Goal: Task Accomplishment & Management: Use online tool/utility

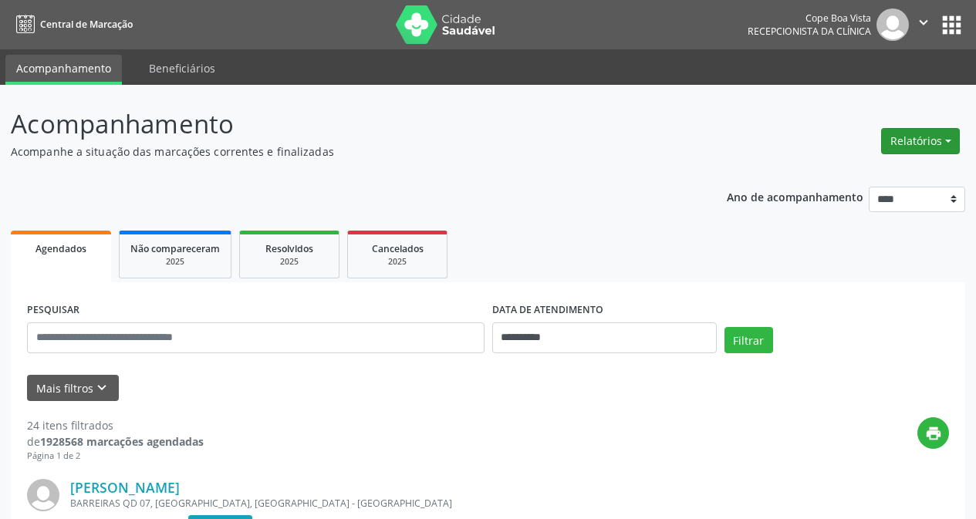
click at [911, 140] on button "Relatórios" at bounding box center [920, 141] width 79 height 26
click at [868, 175] on link "Agendamentos" at bounding box center [878, 175] width 166 height 22
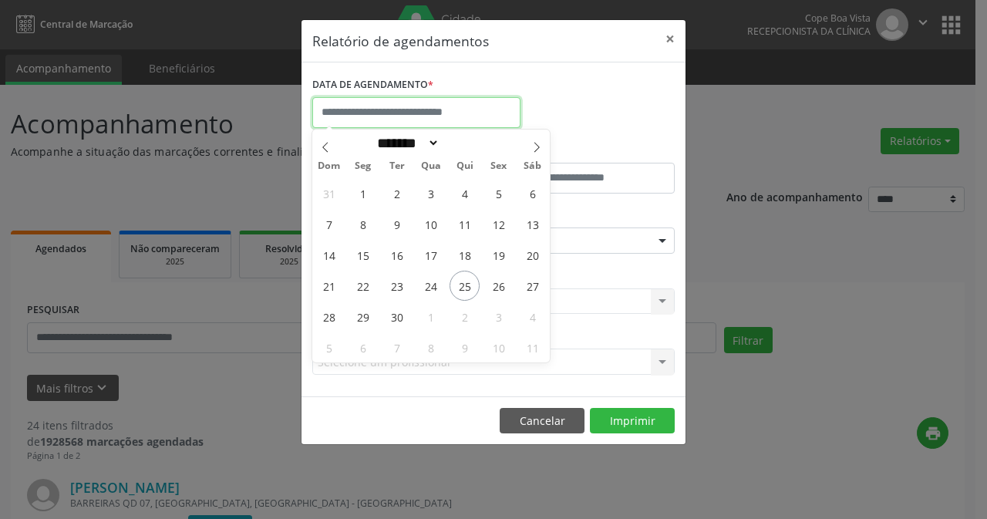
click at [416, 106] on input "text" at bounding box center [416, 112] width 208 height 31
click at [370, 321] on span "29" at bounding box center [363, 317] width 30 height 30
type input "**********"
click at [370, 321] on span "29" at bounding box center [363, 317] width 30 height 30
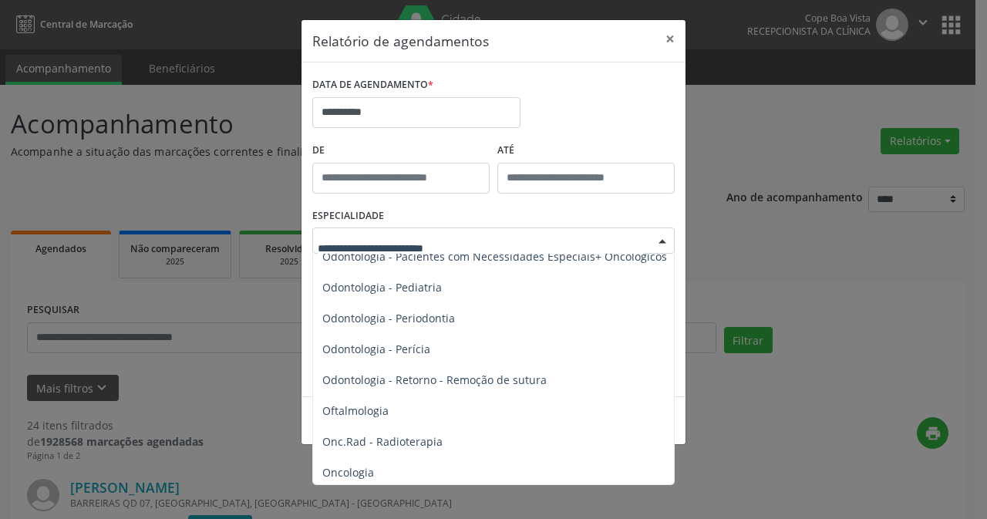
scroll to position [2006, 0]
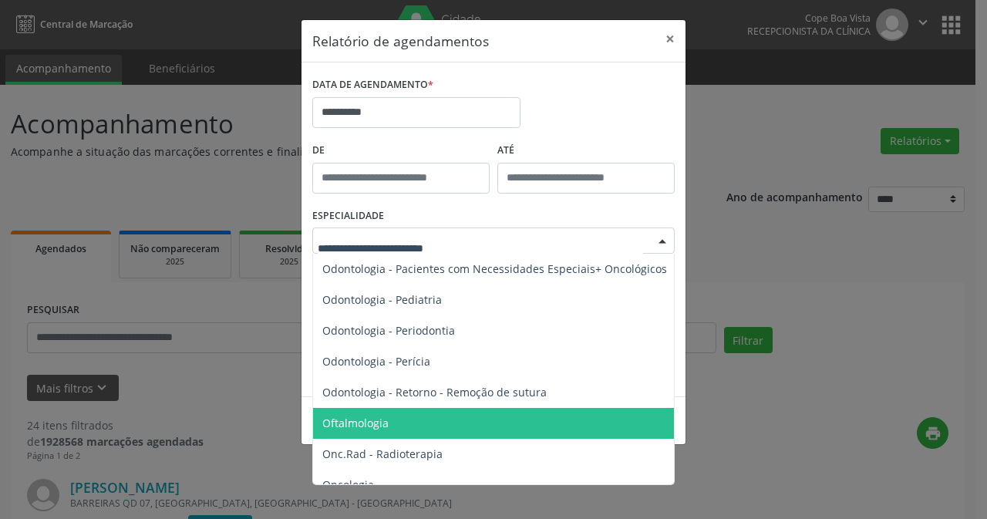
click at [472, 410] on span "Oftalmologia" at bounding box center [494, 423] width 363 height 31
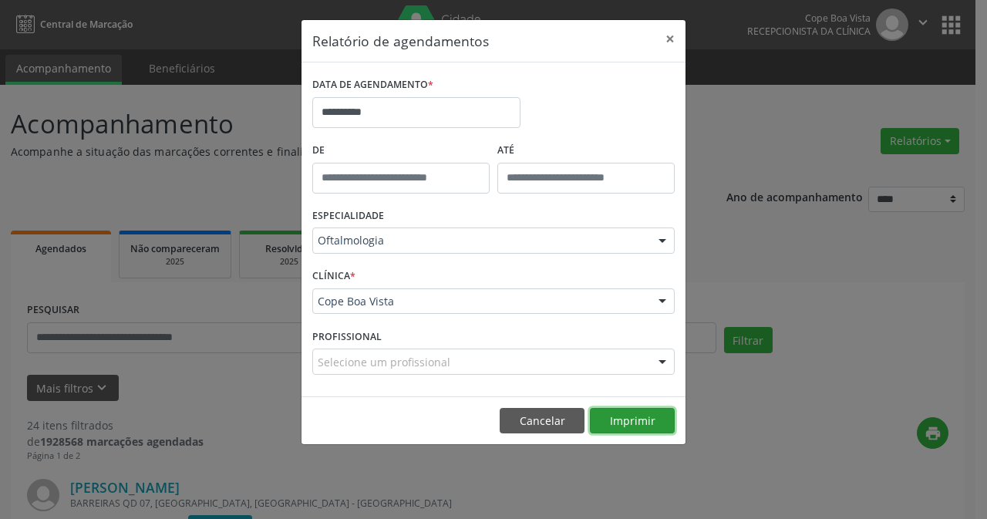
click at [645, 431] on button "Imprimir" at bounding box center [632, 421] width 85 height 26
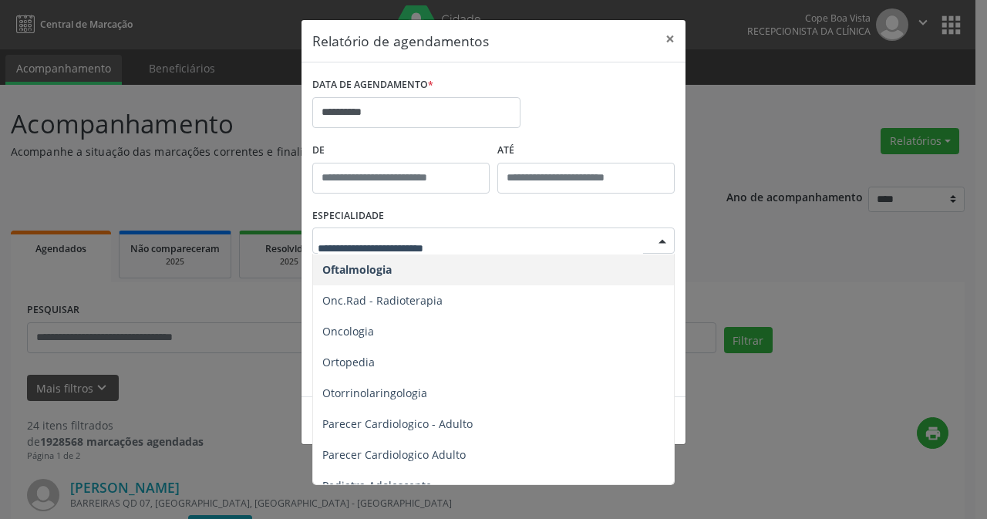
scroll to position [2160, 0]
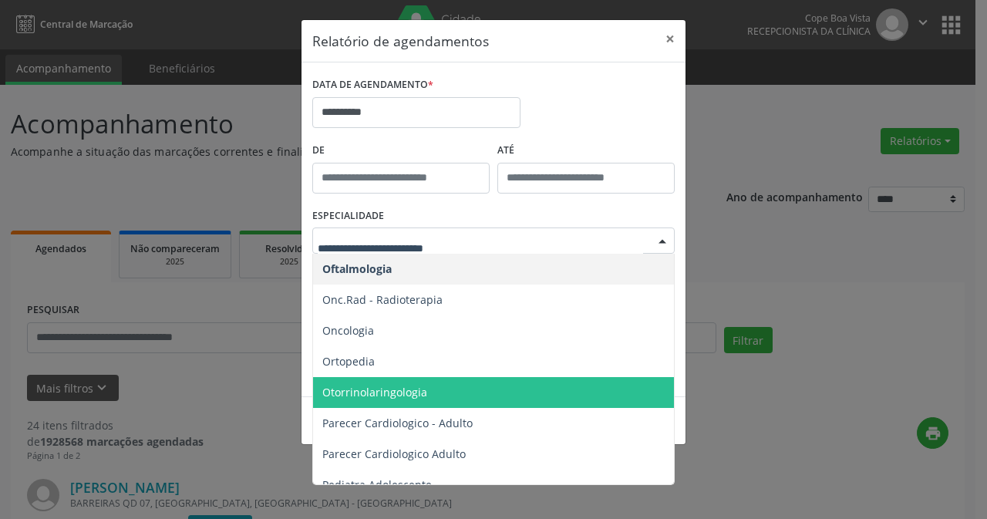
click at [454, 400] on span "Otorrinolaringologia" at bounding box center [494, 392] width 363 height 31
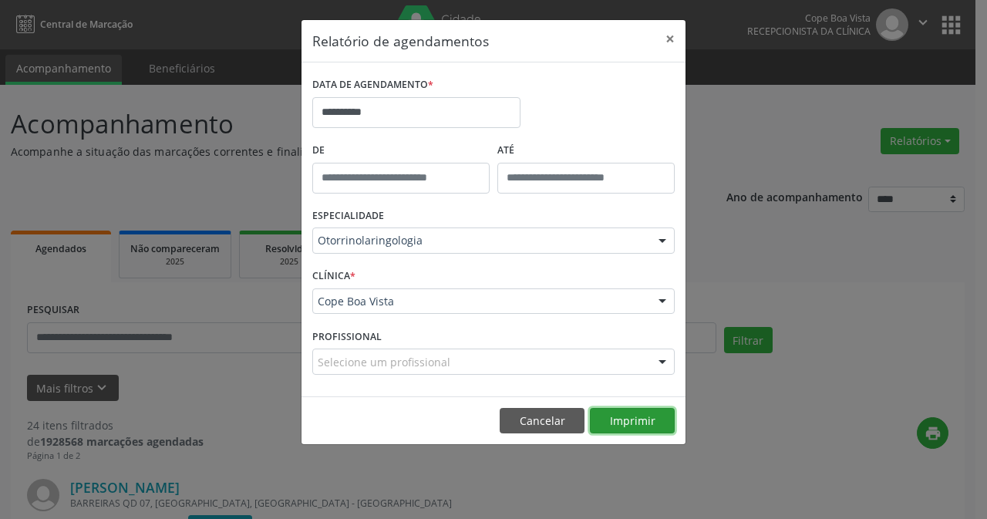
click at [649, 424] on button "Imprimir" at bounding box center [632, 421] width 85 height 26
